Goal: Task Accomplishment & Management: Manage account settings

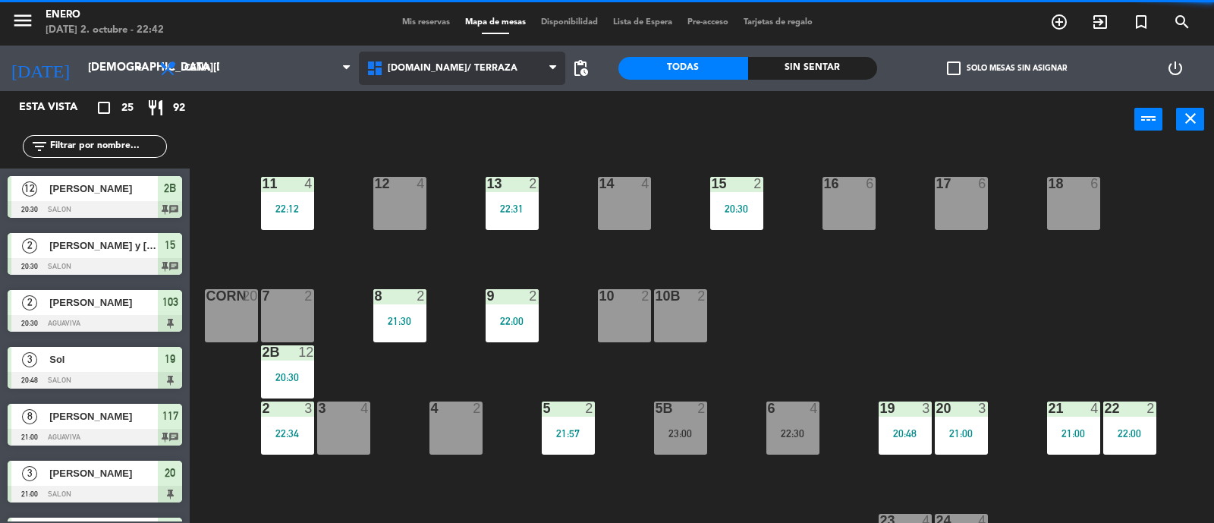
click at [443, 71] on span "[DOMAIN_NAME]/ TERRAZA" at bounding box center [453, 68] width 130 height 11
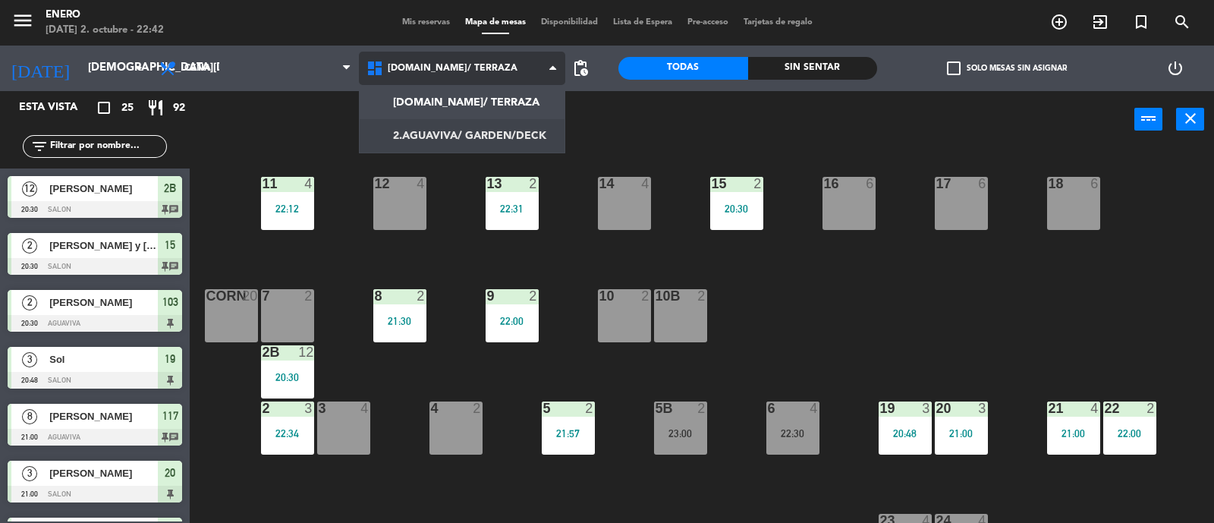
click at [449, 134] on ng-component "menu Enero [DATE] 2. octubre - 22:42 Mis reservas Mapa de mesas Disponibilidad …" at bounding box center [607, 262] width 1214 height 524
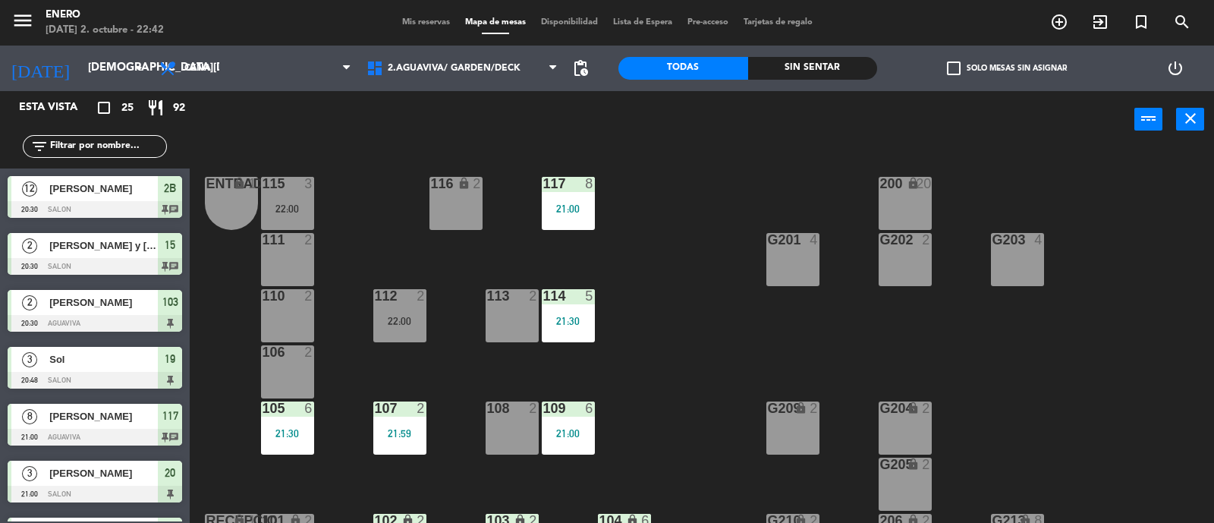
click at [101, 140] on input "text" at bounding box center [108, 146] width 118 height 17
click at [391, 316] on div "22:00" at bounding box center [399, 321] width 53 height 11
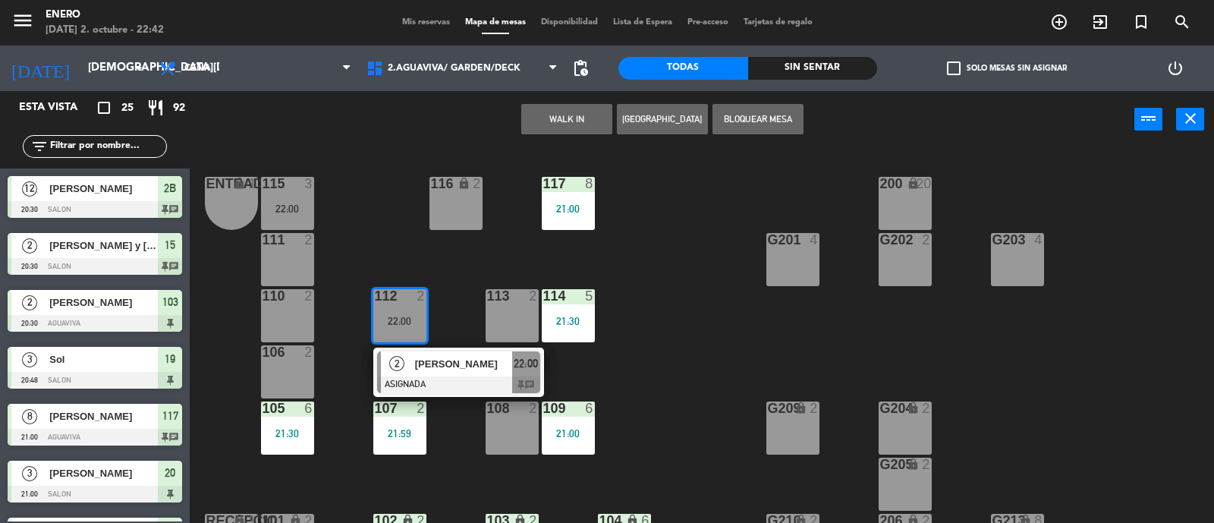
click at [429, 367] on span "[PERSON_NAME]" at bounding box center [463, 364] width 97 height 16
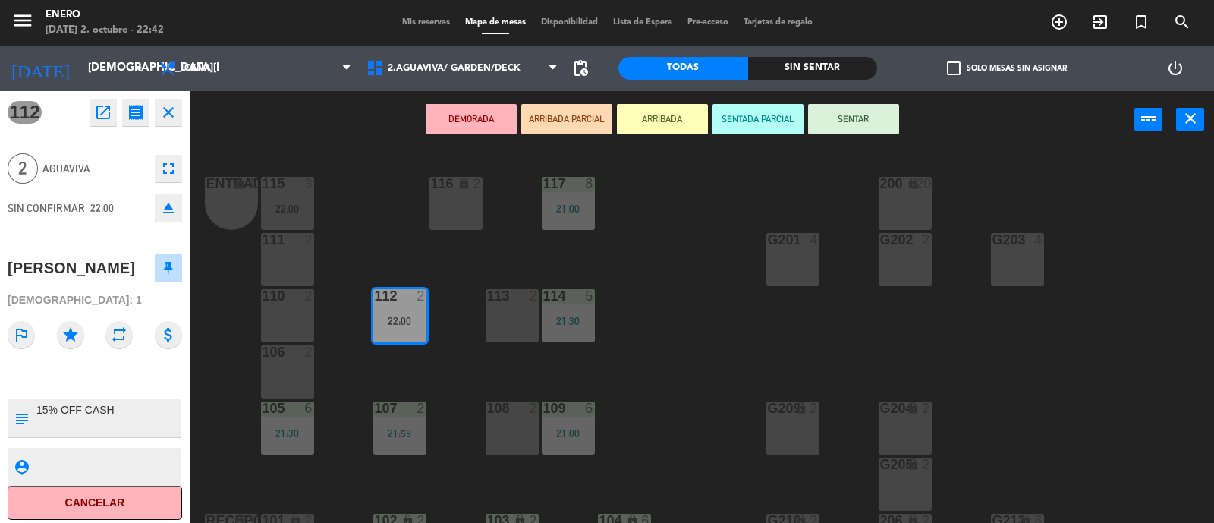
click at [864, 115] on button "SENTAR" at bounding box center [853, 119] width 91 height 30
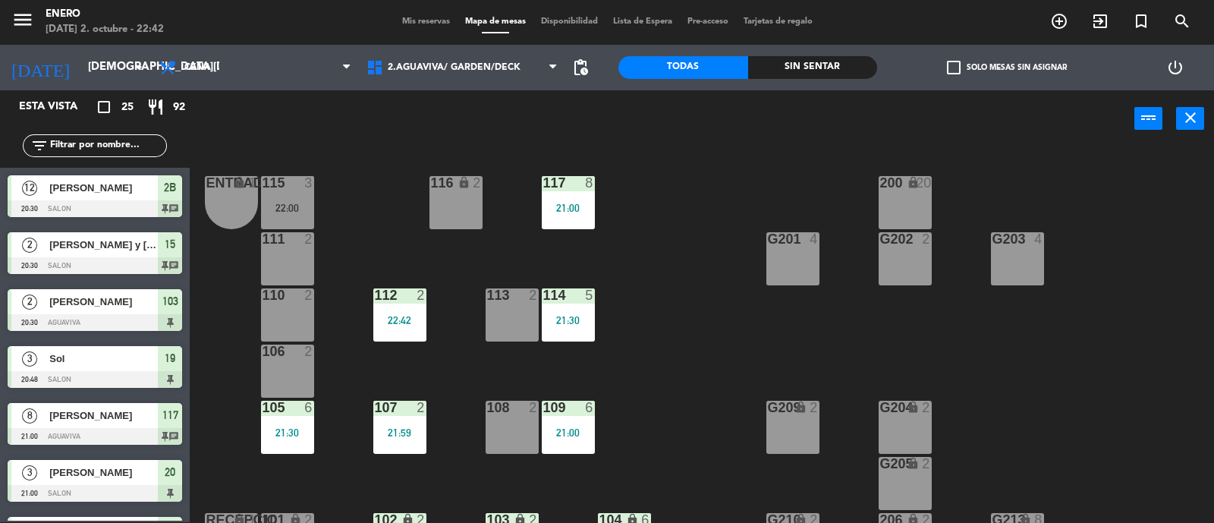
scroll to position [106, 0]
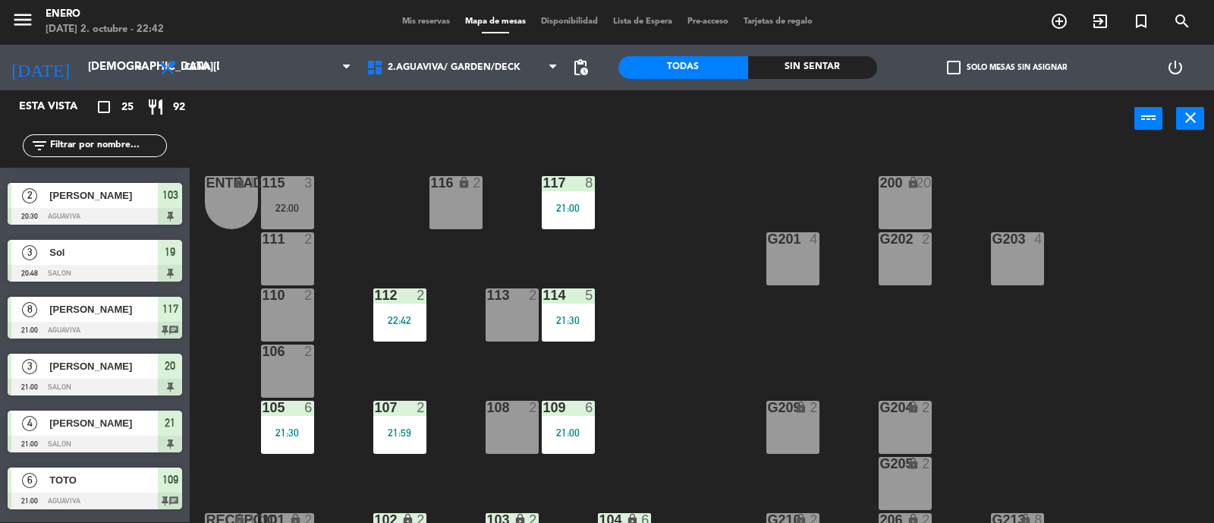
click at [675, 334] on div "Entrada lock 1 116 lock 2 117 8 21:00 115 3 22:00 200 lock 20 111 2 G201 4 G202…" at bounding box center [708, 336] width 1012 height 375
click at [644, 415] on div "Entrada lock 1 116 lock 2 117 8 21:00 115 3 22:00 200 lock 20 111 2 G201 4 G202…" at bounding box center [708, 336] width 1012 height 375
click at [102, 150] on input "text" at bounding box center [108, 145] width 118 height 17
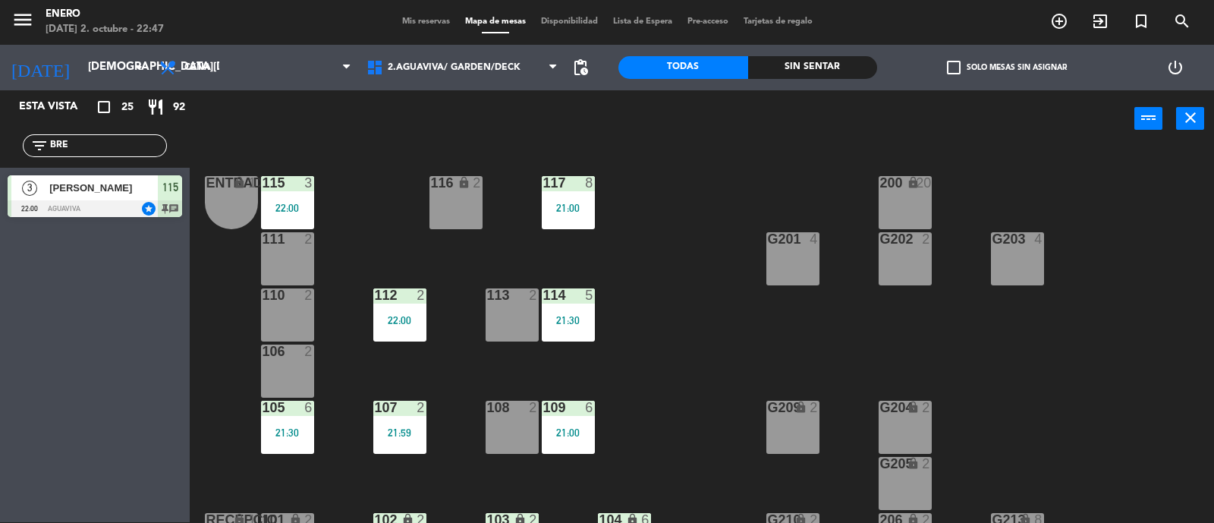
click at [65, 314] on div "Esta vista crop_square 25 restaurant 92 filter_list BRE 3 [PERSON_NAME] 22:00 A…" at bounding box center [95, 306] width 190 height 432
click at [130, 147] on input "BRE" at bounding box center [108, 145] width 118 height 17
type input "B"
type input "NAHUE"
click at [90, 306] on div "Esta vista crop_square 25 restaurant 92 filter_list NAHUE 2 [PERSON_NAME] 23:00…" at bounding box center [95, 306] width 190 height 432
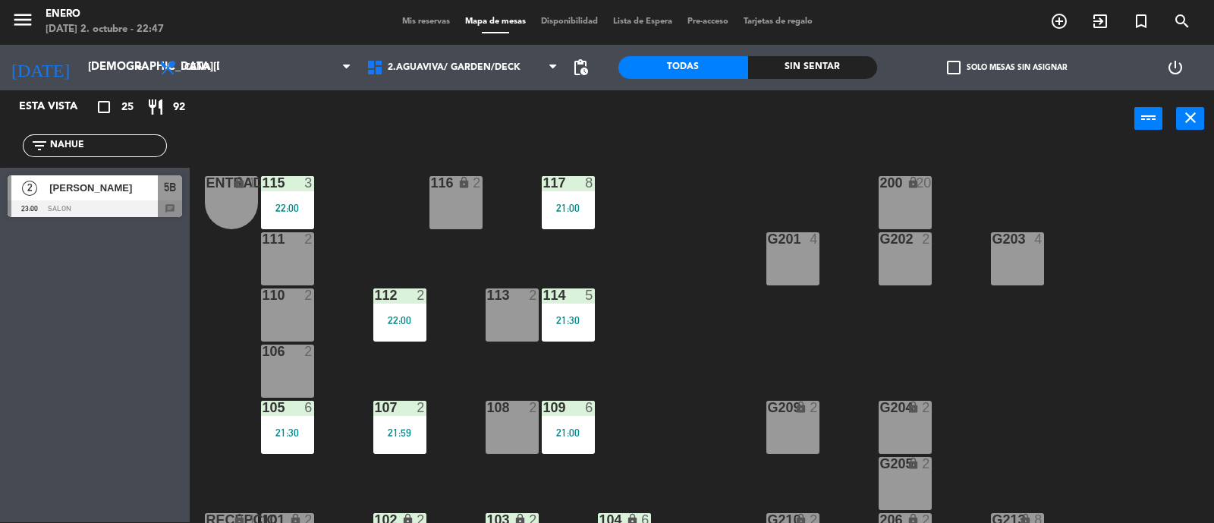
click at [75, 178] on div "[PERSON_NAME]" at bounding box center [103, 187] width 110 height 25
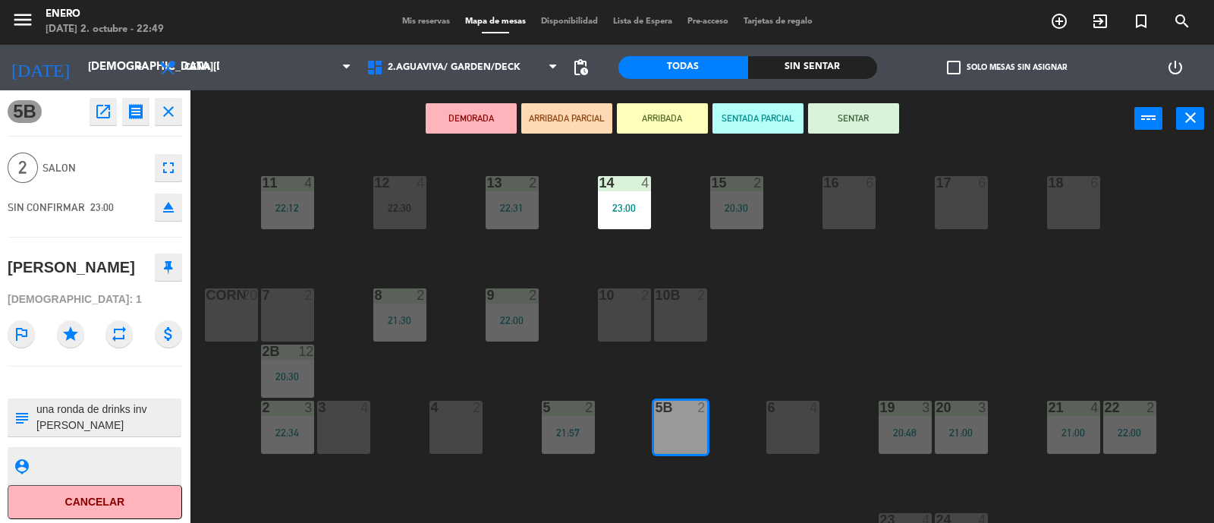
click at [166, 113] on icon "close" at bounding box center [168, 111] width 18 height 18
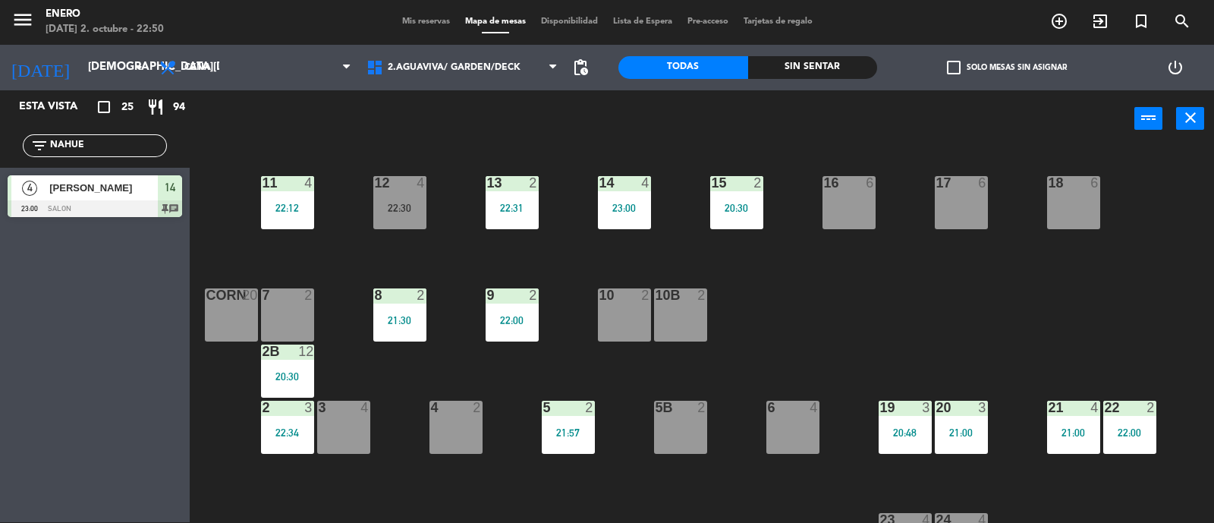
click at [121, 287] on div "Esta vista crop_square 25 restaurant 94 filter_list NAHUE 4 [PERSON_NAME] 23:00…" at bounding box center [95, 306] width 190 height 432
click at [849, 305] on div "14 4 23:00 12 4 22:30 11 4 22:12 17 6 15 2 20:30 16 6 13 2 22:31 18 6 10 2 7 2 …" at bounding box center [708, 336] width 1012 height 375
click at [133, 143] on input "NAHUE" at bounding box center [108, 145] width 118 height 17
type input "N"
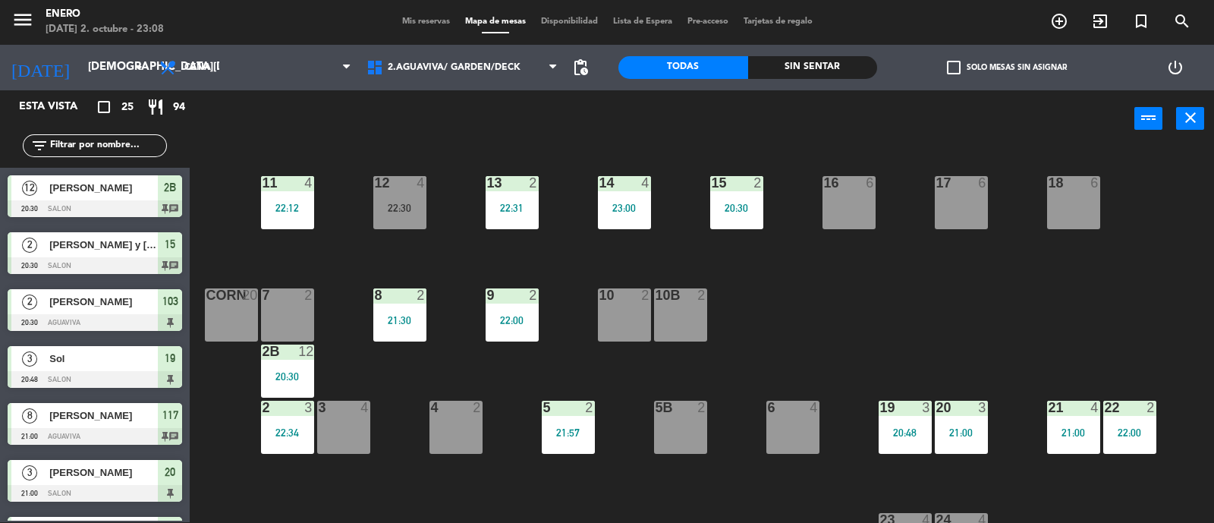
click at [125, 150] on input "text" at bounding box center [108, 145] width 118 height 17
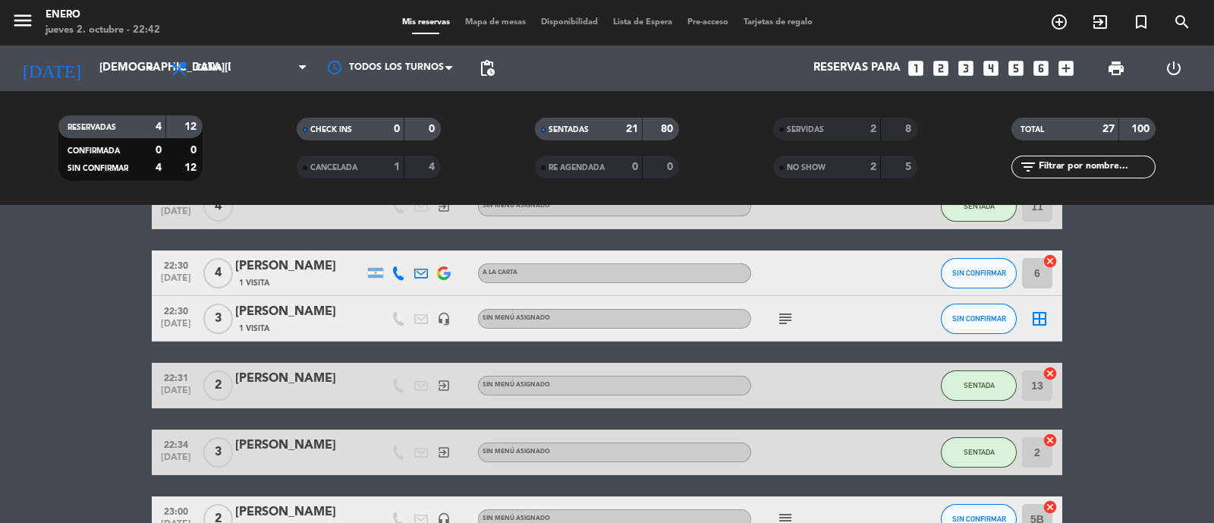
scroll to position [1031, 0]
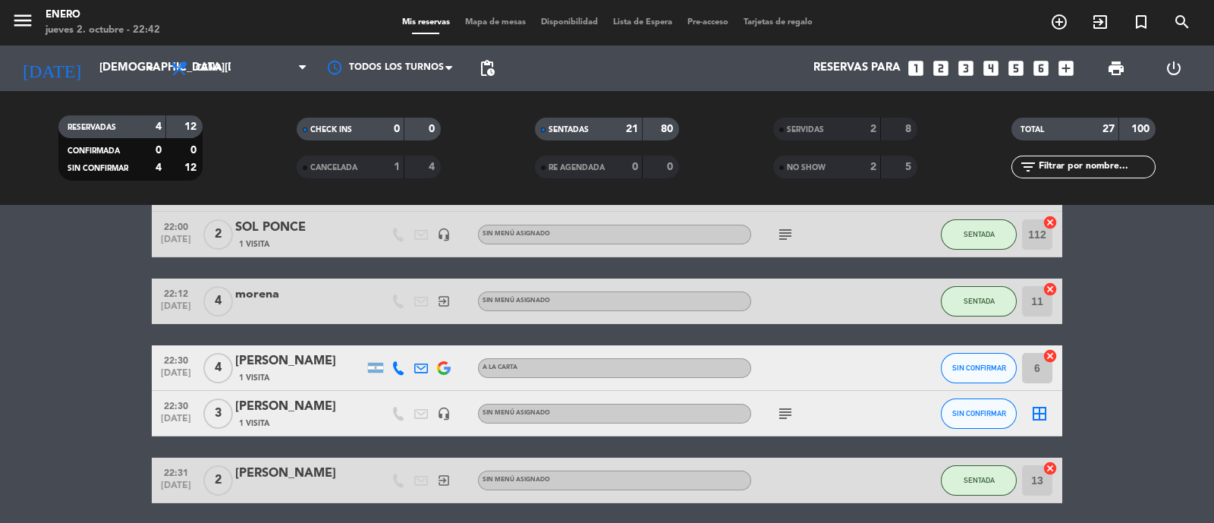
click at [788, 413] on icon "subject" at bounding box center [785, 414] width 18 height 18
click at [837, 410] on div "subject RONDA DE DRINKS, PASO DAVID" at bounding box center [819, 413] width 137 height 45
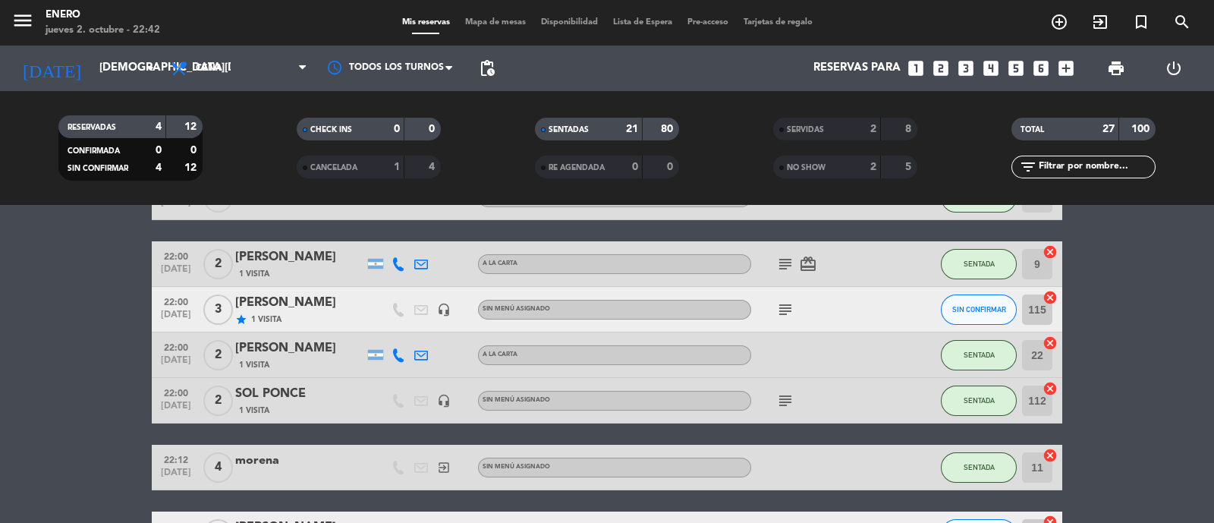
scroll to position [842, 0]
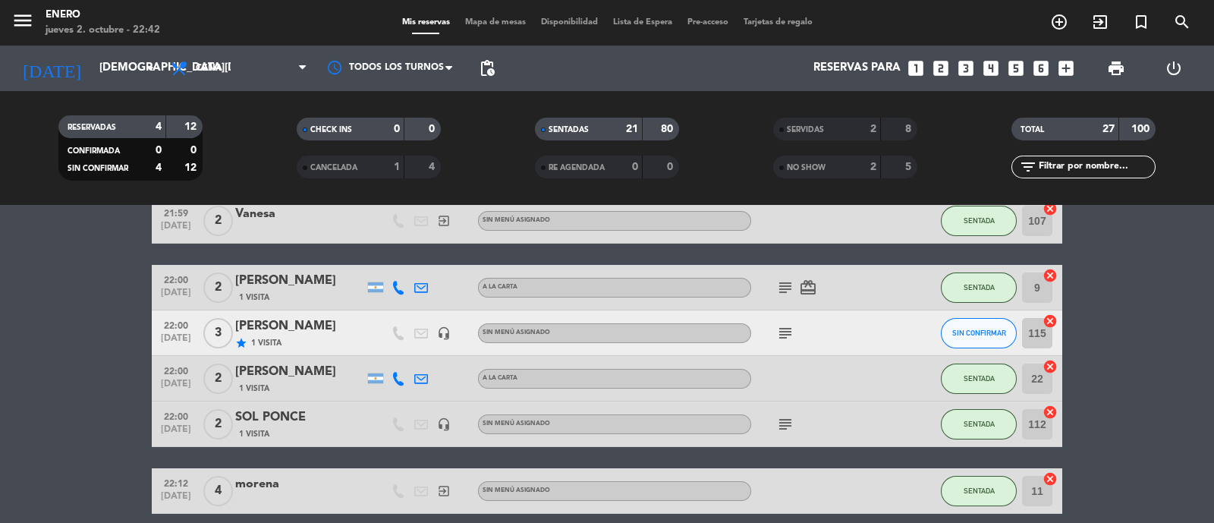
click at [787, 332] on icon "subject" at bounding box center [785, 333] width 18 height 18
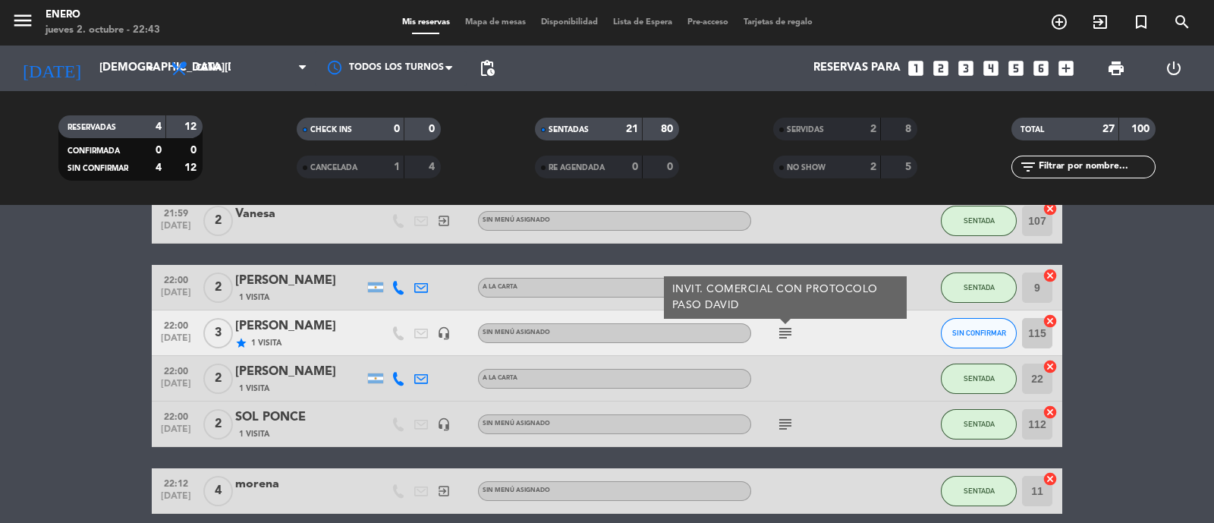
click at [831, 332] on div "subject INVIT. COMERCIAL CON PROTOCOLO PASO DAVID" at bounding box center [819, 332] width 137 height 45
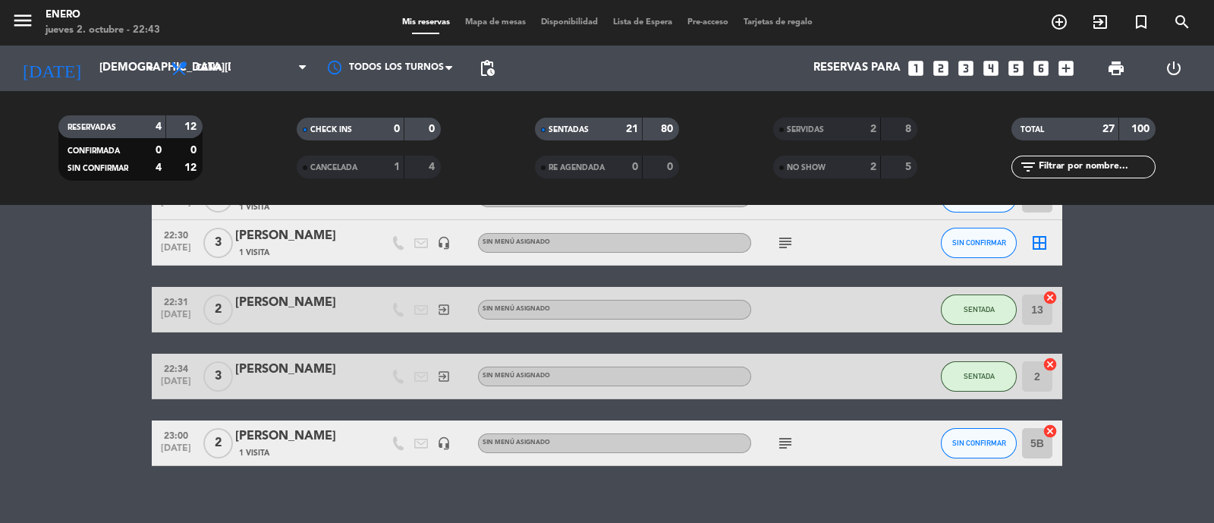
scroll to position [1221, 0]
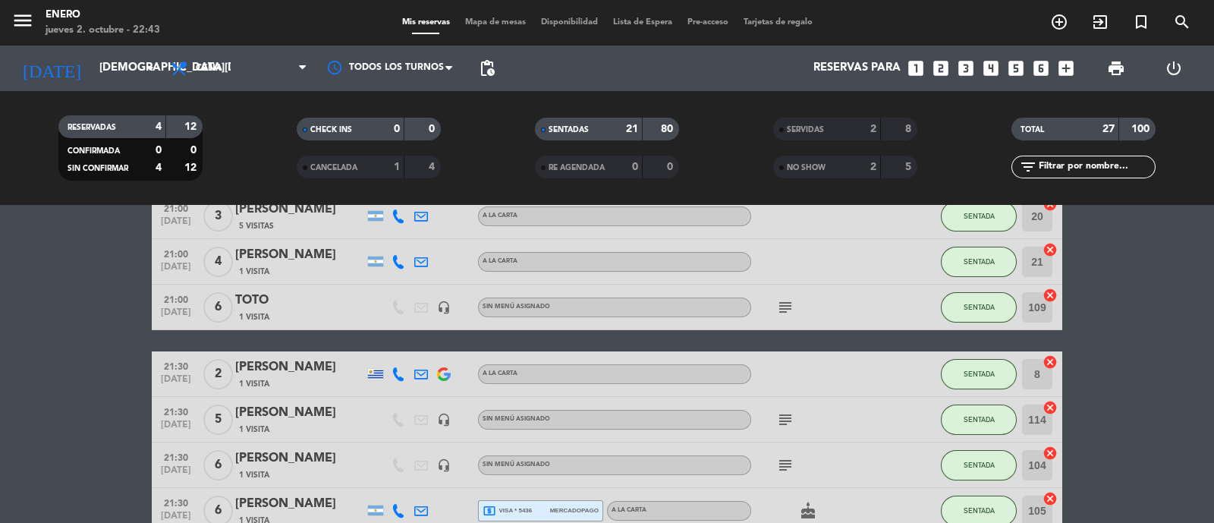
scroll to position [178, 0]
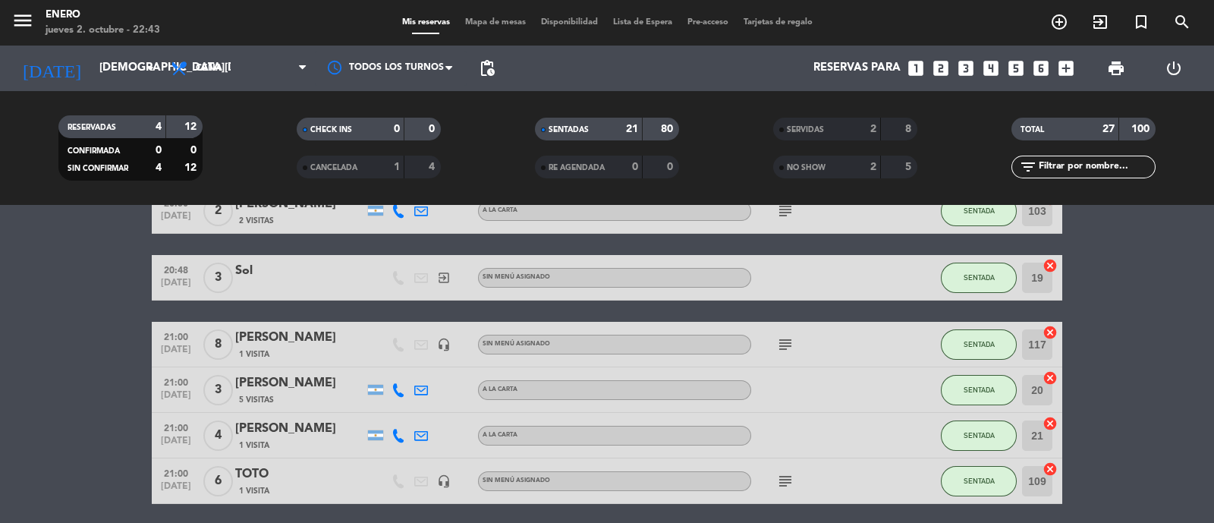
click at [1082, 164] on input "text" at bounding box center [1096, 167] width 118 height 17
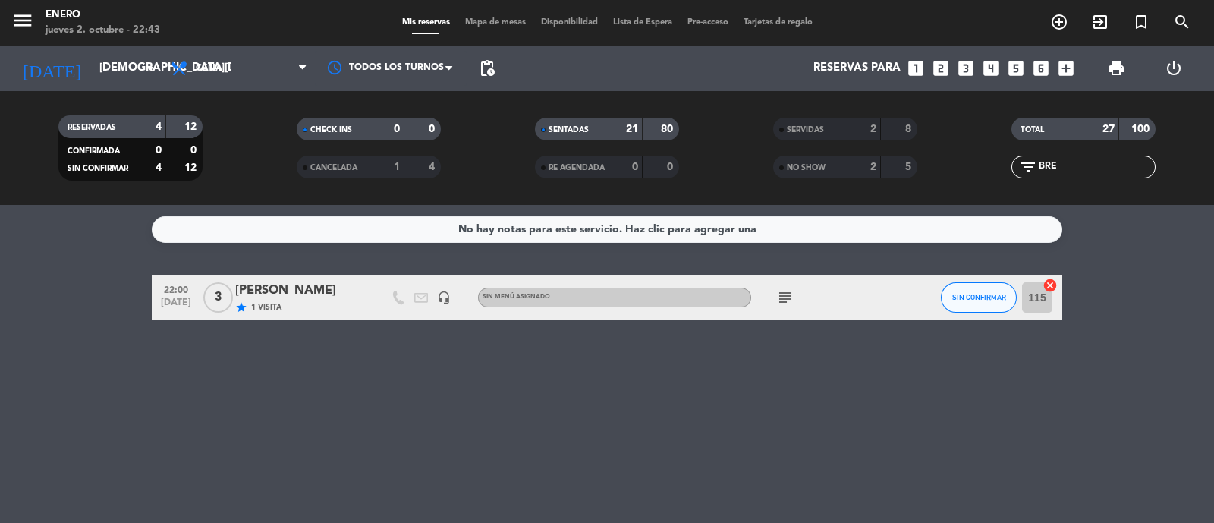
drag, startPoint x: 547, startPoint y: 379, endPoint x: 546, endPoint y: 328, distance: 50.9
click at [547, 371] on div "No hay notas para este servicio. Haz clic para agregar una 22:00 oct. 2 3 BREND…" at bounding box center [607, 364] width 1214 height 318
click at [655, 384] on div "No hay notas para este servicio. Haz clic para agregar una 22:00 oct. 2 3 BREND…" at bounding box center [607, 364] width 1214 height 318
click at [990, 294] on span "SIN CONFIRMAR" at bounding box center [979, 297] width 54 height 8
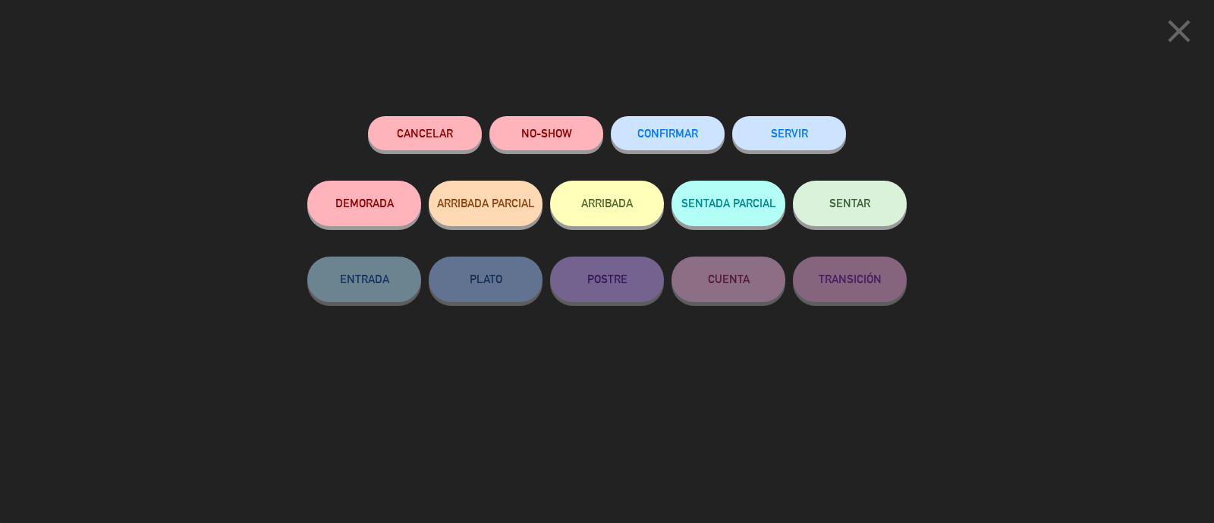
click at [842, 201] on span "SENTAR" at bounding box center [850, 203] width 41 height 13
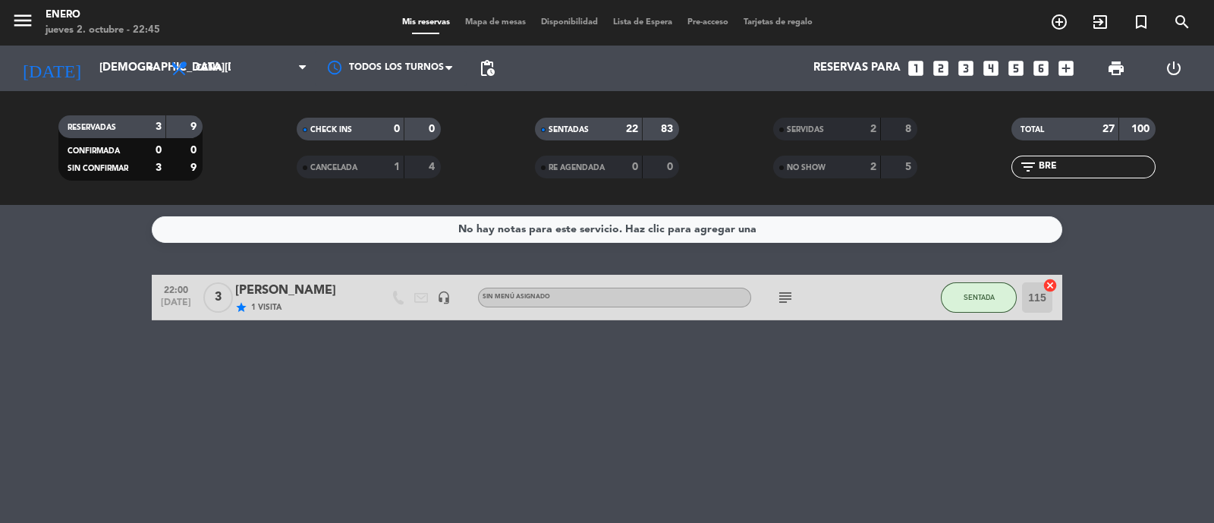
click at [1135, 162] on input "BRE" at bounding box center [1096, 167] width 118 height 17
type input "B"
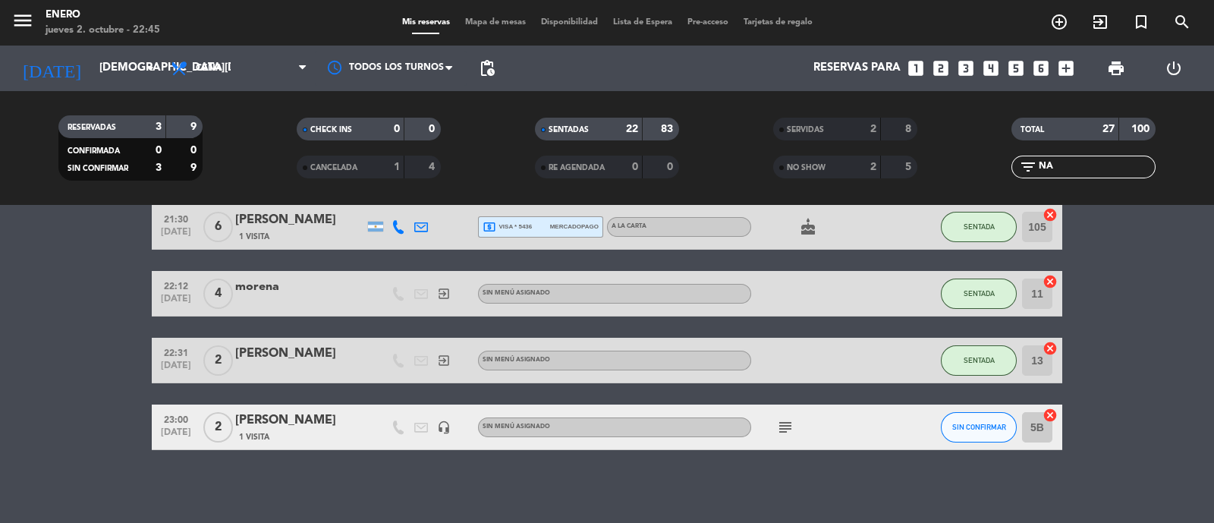
scroll to position [252, 0]
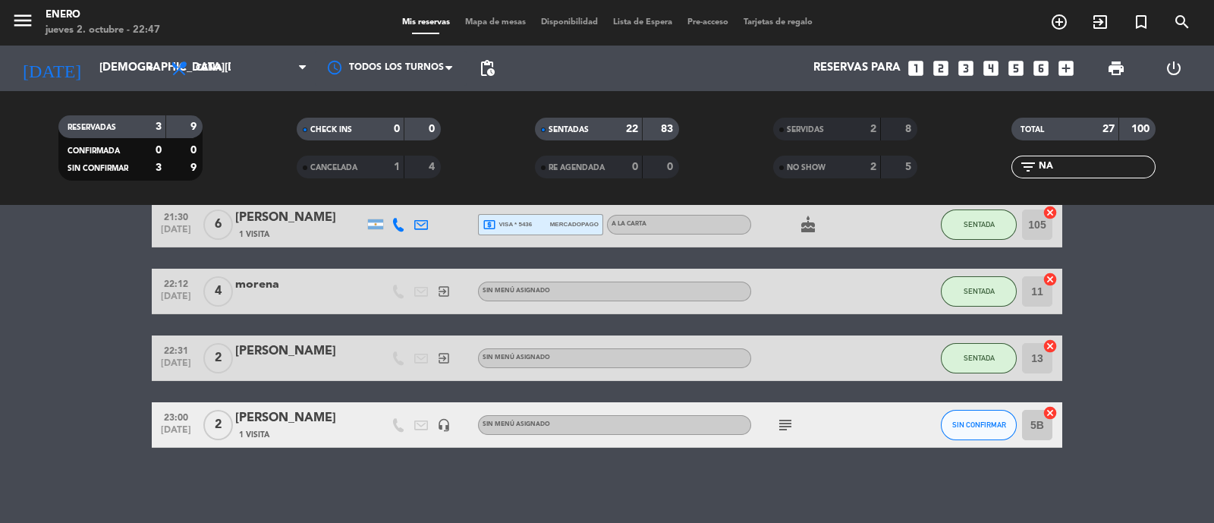
type input "NA"
click at [36, 392] on bookings-row "20:30 oct. 2 2 Susana Pastor y Montes 1 Visita A LA CARTA subject SENTADA 15 ca…" at bounding box center [607, 235] width 1214 height 425
click at [1085, 162] on input "NA" at bounding box center [1096, 167] width 118 height 17
click at [319, 430] on div "1 Visita" at bounding box center [299, 434] width 129 height 13
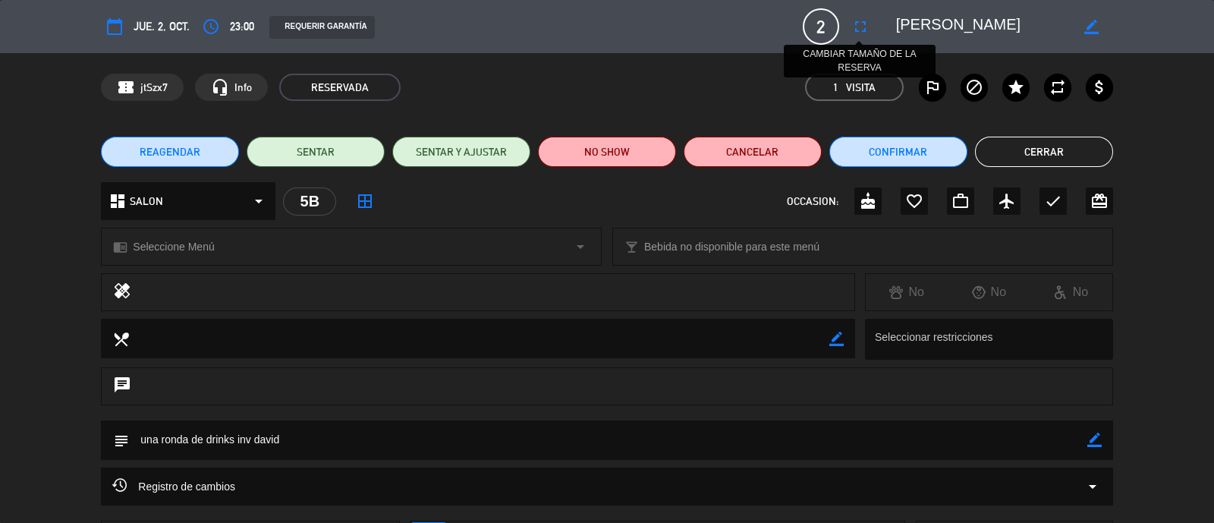
click at [860, 28] on icon "fullscreen" at bounding box center [861, 26] width 18 height 18
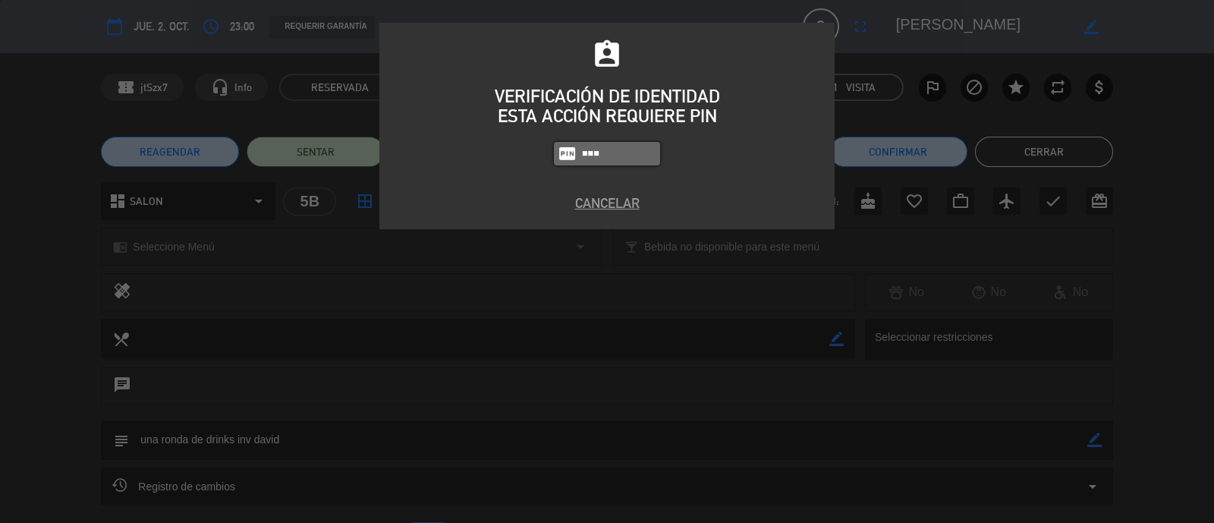
type input "6082"
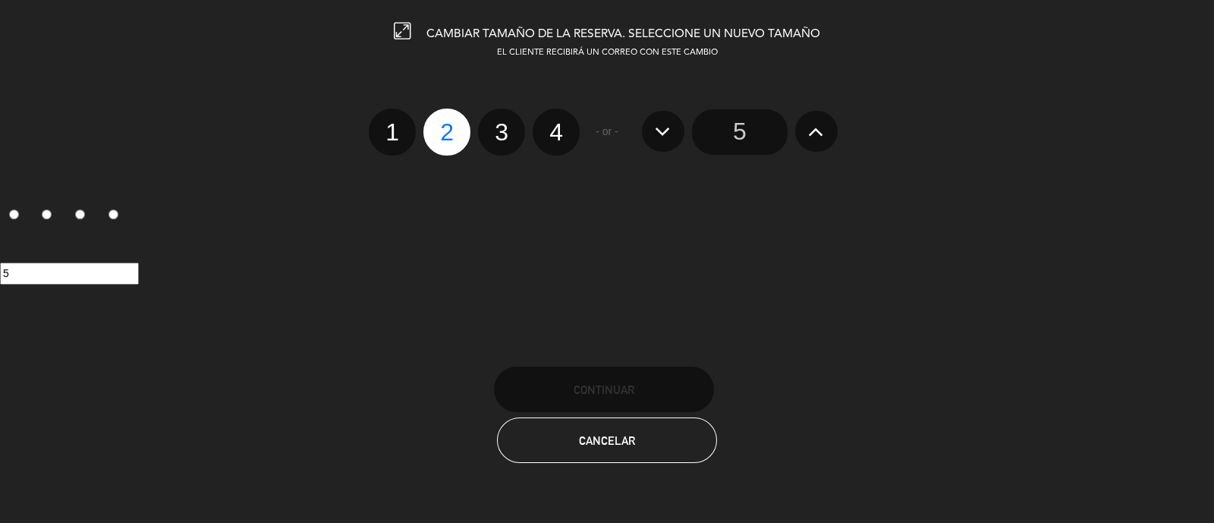
click at [562, 134] on label "4" at bounding box center [556, 132] width 47 height 47
click at [559, 124] on input "4" at bounding box center [554, 119] width 10 height 10
radio input "true"
radio input "false"
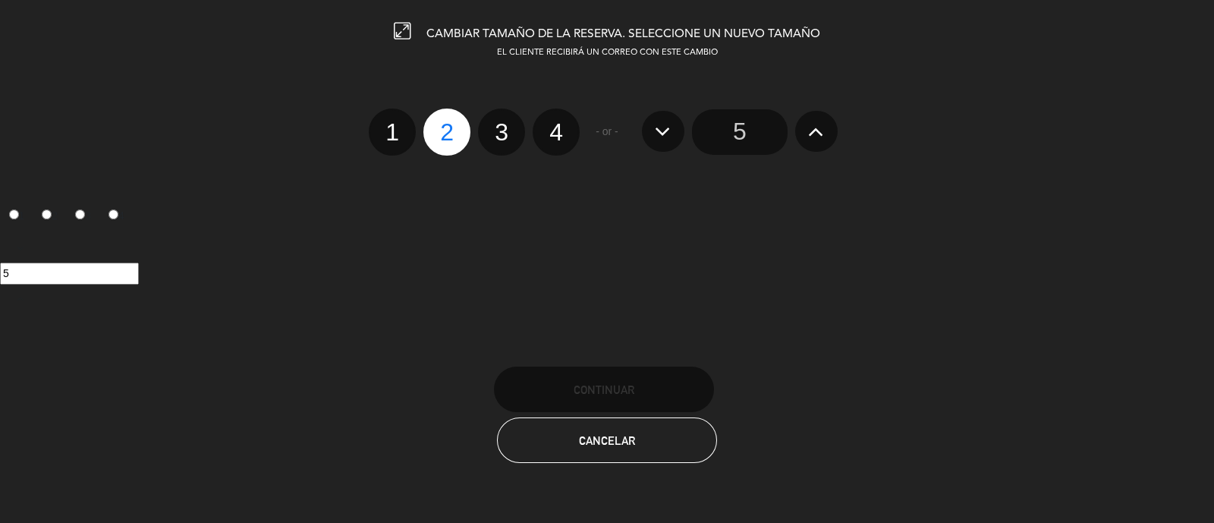
radio input "false"
radio input "true"
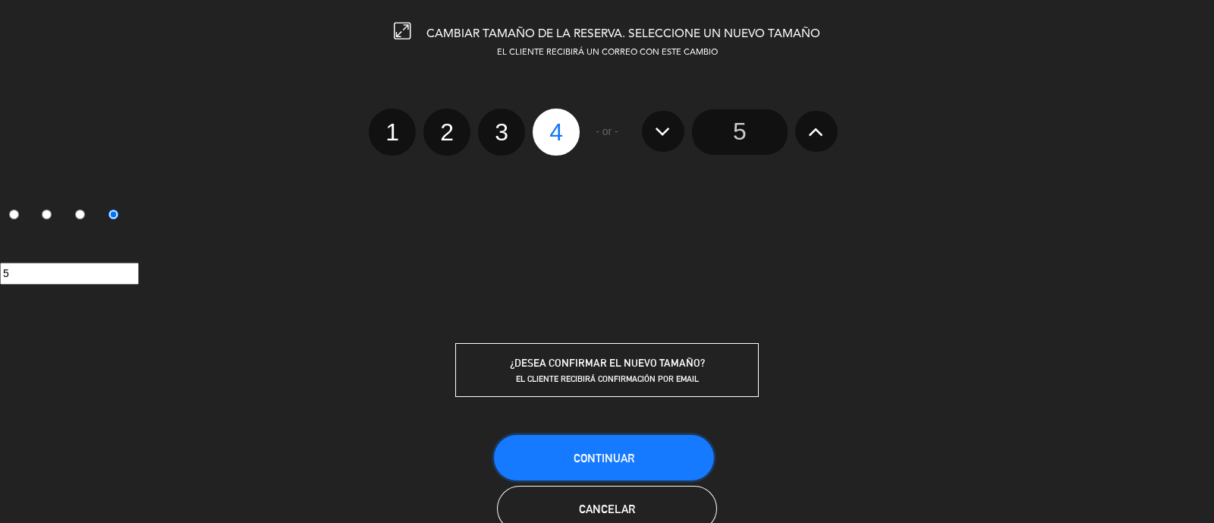
click at [634, 449] on button "Continuar" at bounding box center [604, 458] width 220 height 46
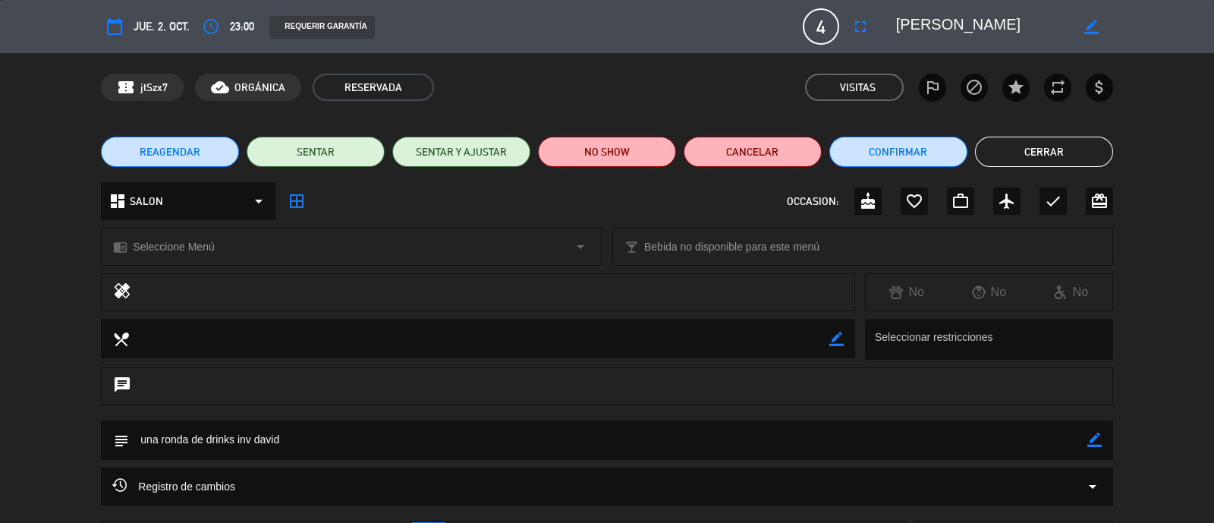
click at [1073, 150] on button "Cerrar" at bounding box center [1044, 152] width 138 height 30
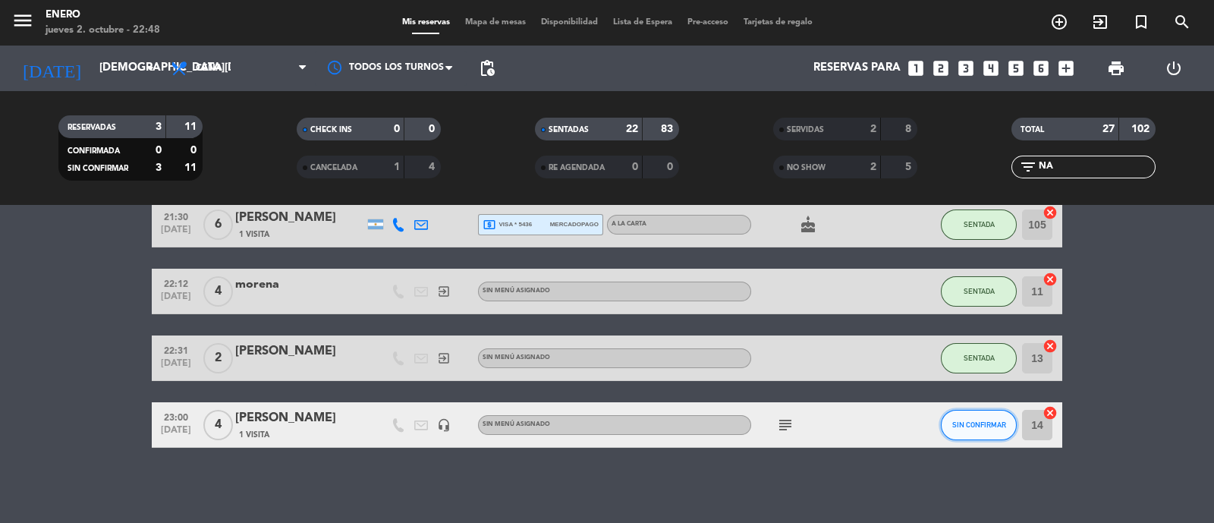
click at [990, 429] on button "SIN CONFIRMAR" at bounding box center [979, 425] width 76 height 30
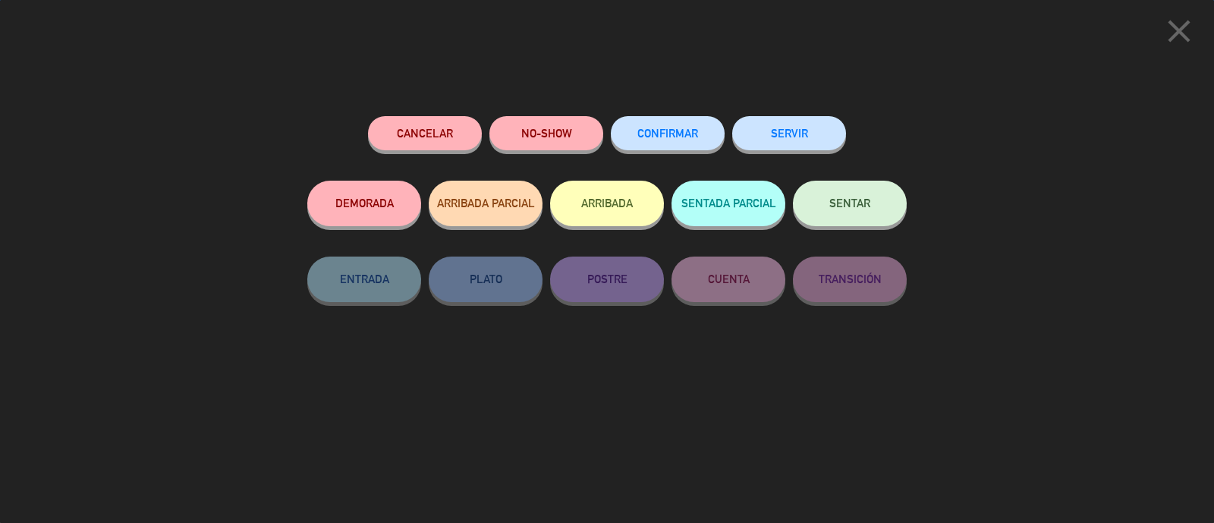
click at [842, 208] on span "SENTAR" at bounding box center [850, 203] width 41 height 13
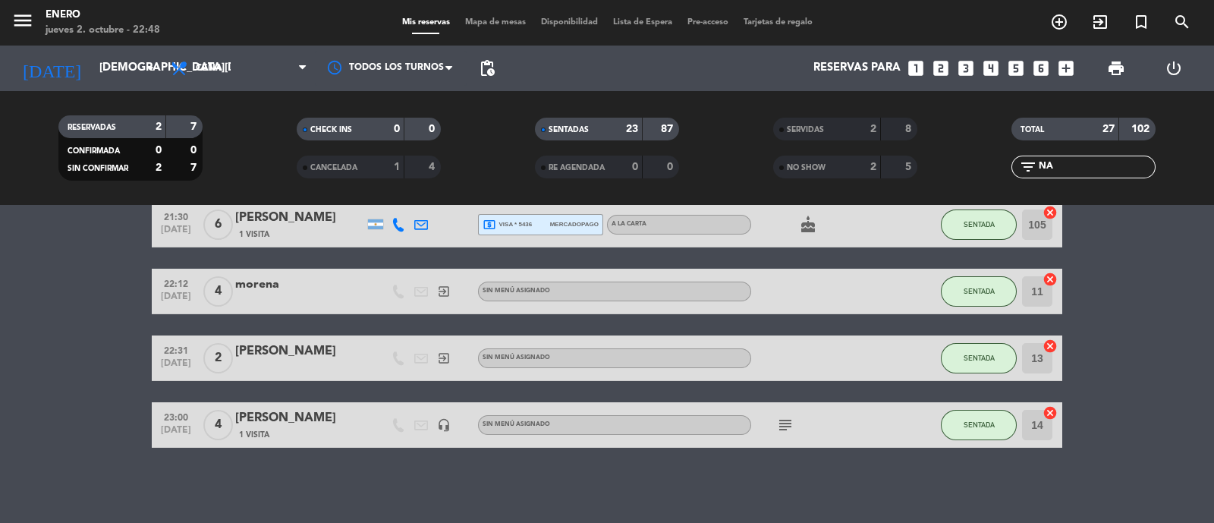
click at [1078, 172] on input "NA" at bounding box center [1096, 167] width 118 height 17
type input "N"
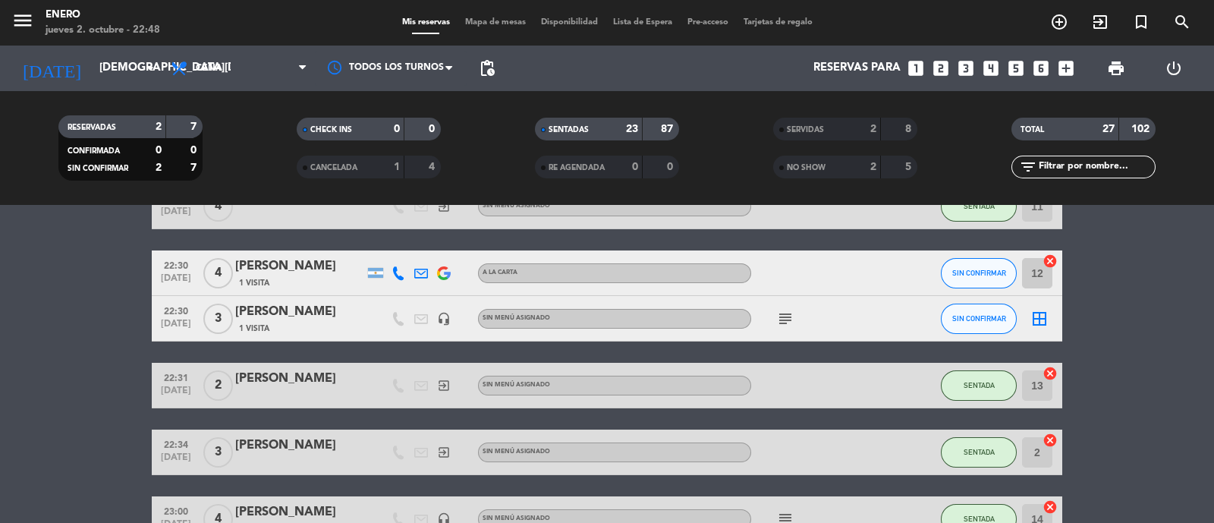
scroll to position [1031, 0]
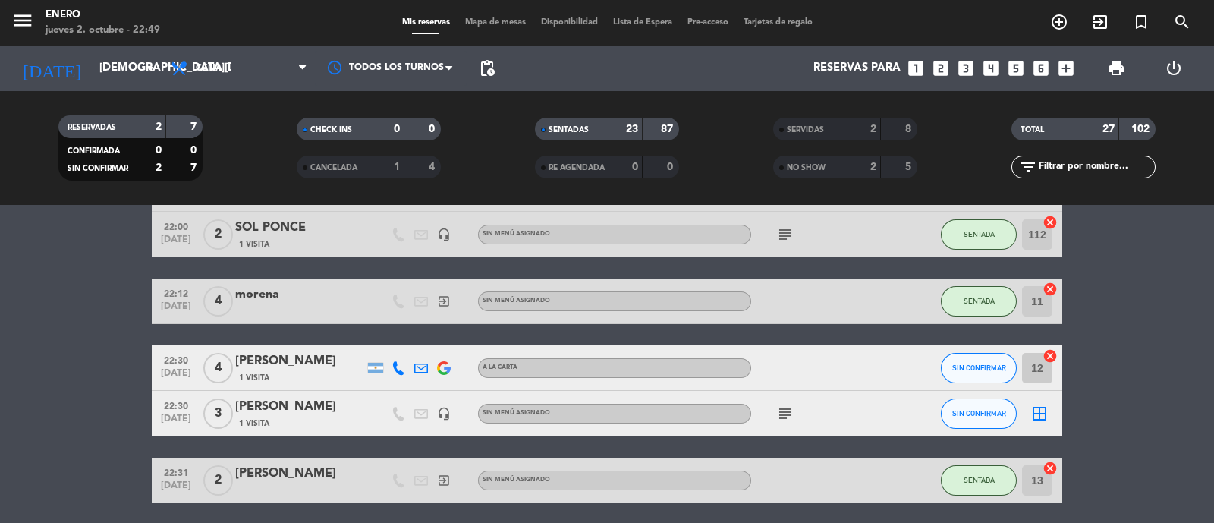
click at [781, 412] on icon "subject" at bounding box center [785, 414] width 18 height 18
click at [780, 411] on icon "subject" at bounding box center [785, 414] width 18 height 18
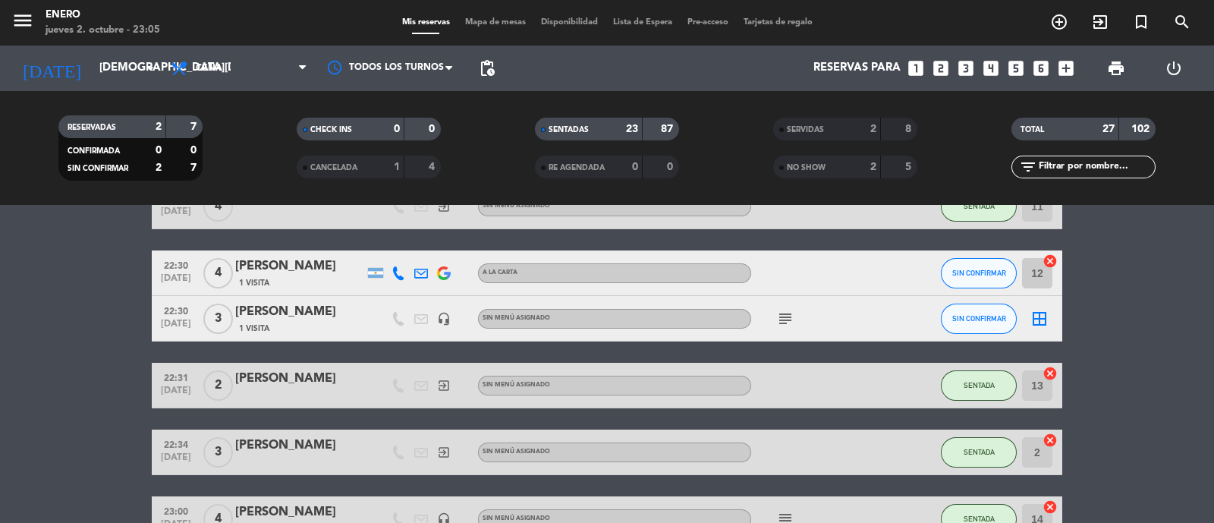
click at [1082, 157] on div "filter_list" at bounding box center [1084, 167] width 144 height 23
click at [1082, 165] on input "text" at bounding box center [1096, 167] width 118 height 17
click at [1091, 164] on input "text" at bounding box center [1096, 167] width 118 height 17
click at [1097, 20] on icon "exit_to_app" at bounding box center [1100, 22] width 18 height 18
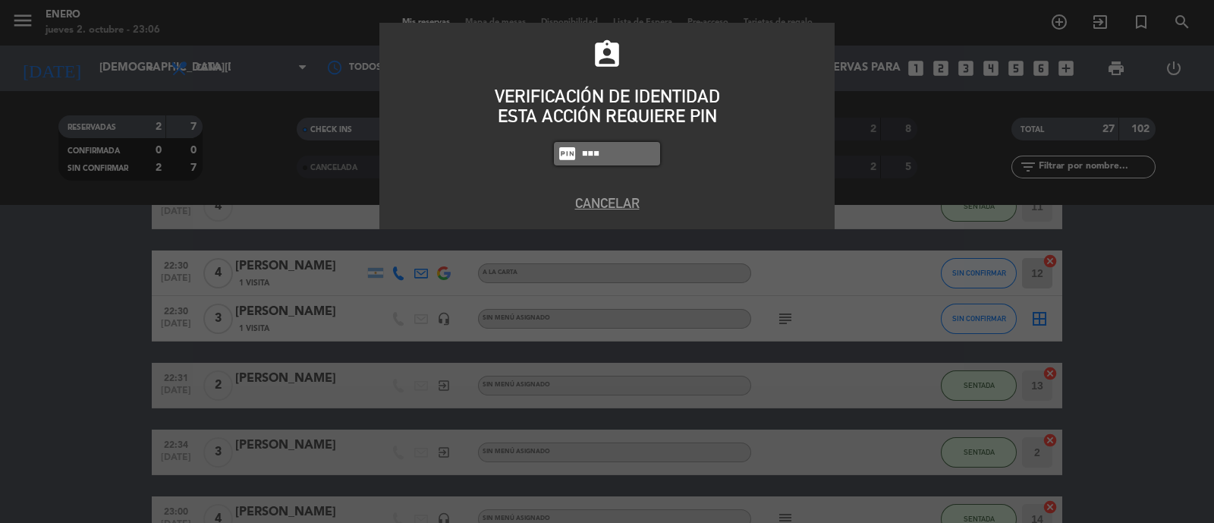
type input "6082"
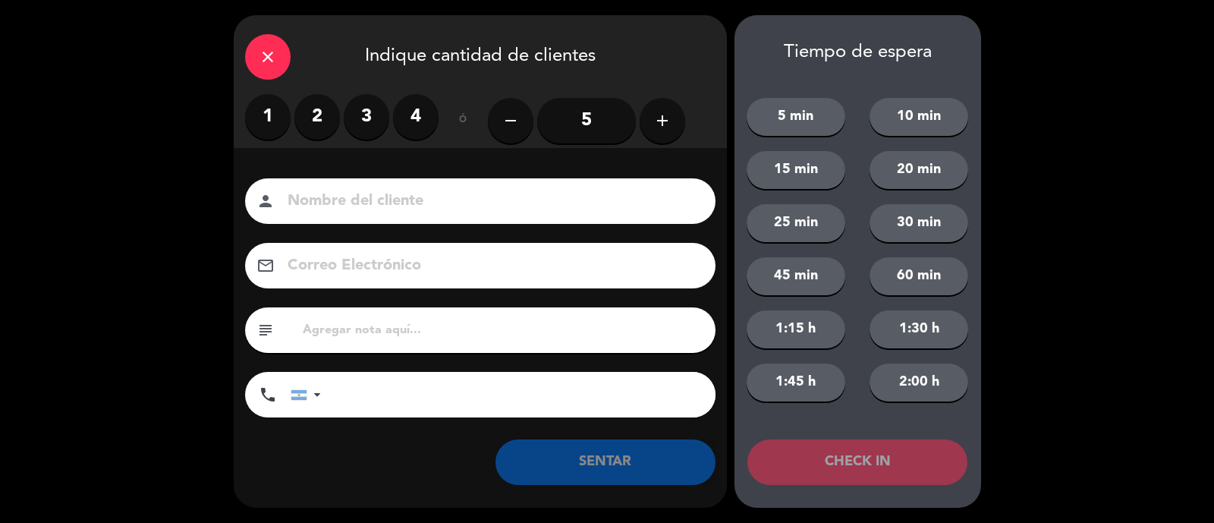
click at [542, 210] on input at bounding box center [491, 201] width 410 height 27
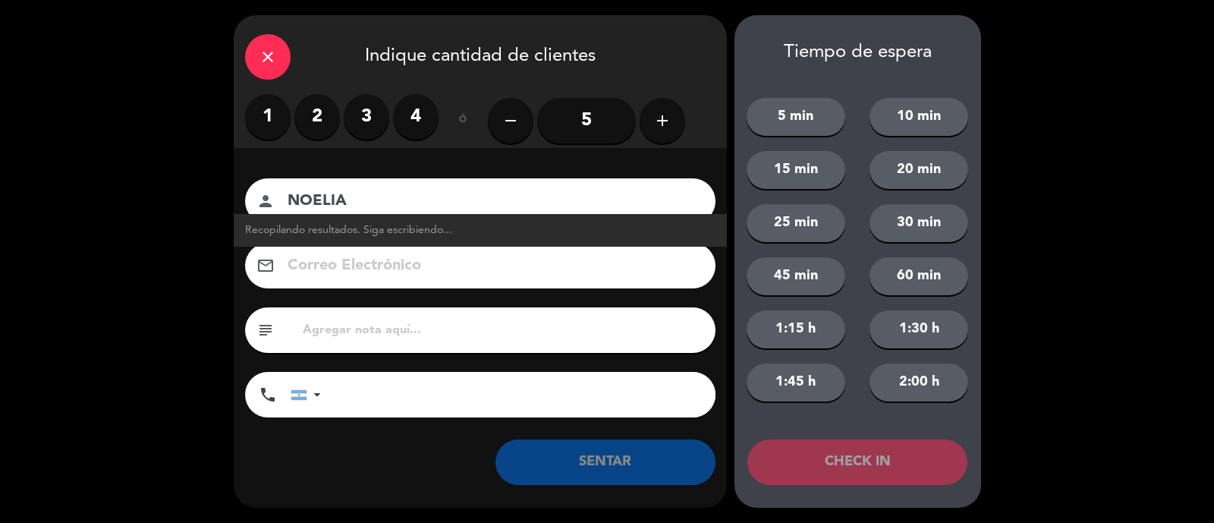
type input "NOELIA"
click at [327, 109] on label "2" at bounding box center [317, 117] width 46 height 46
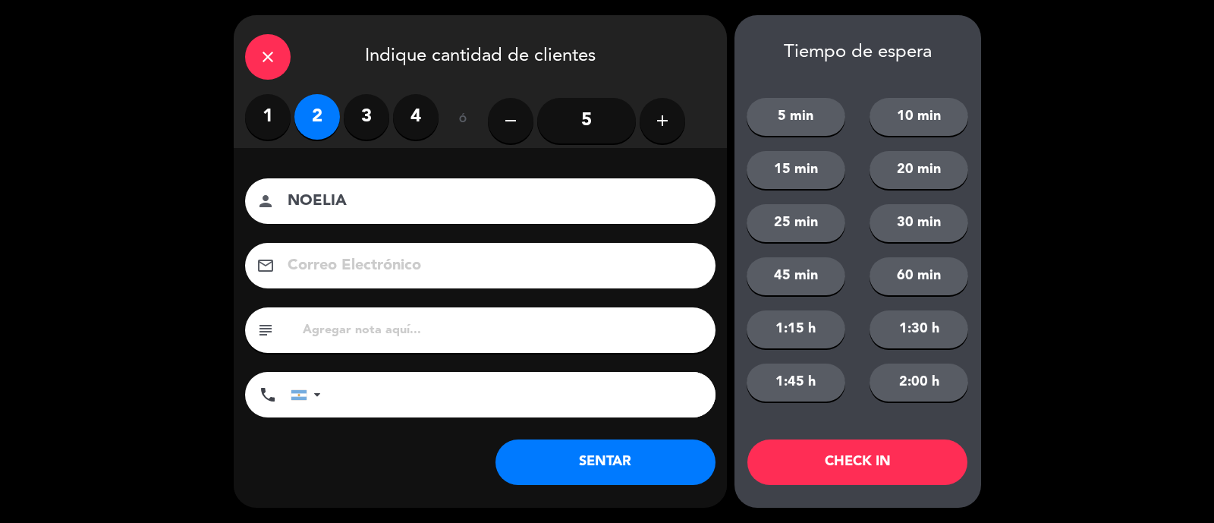
click at [646, 460] on button "SENTAR" at bounding box center [606, 462] width 220 height 46
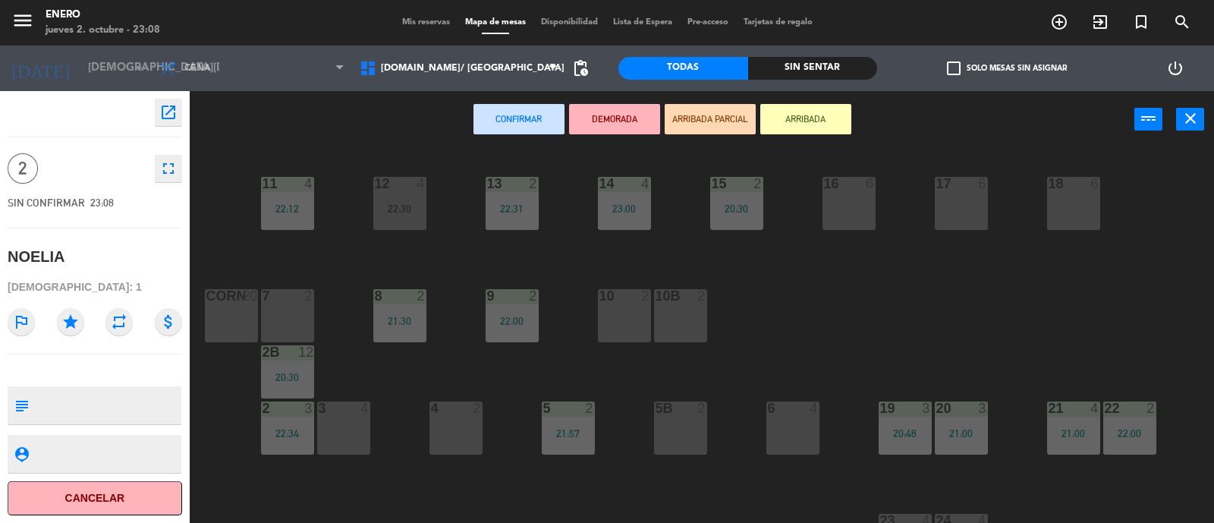
click at [814, 124] on button "ARRIBADA" at bounding box center [805, 119] width 91 height 30
